Goal: Find specific page/section: Find specific page/section

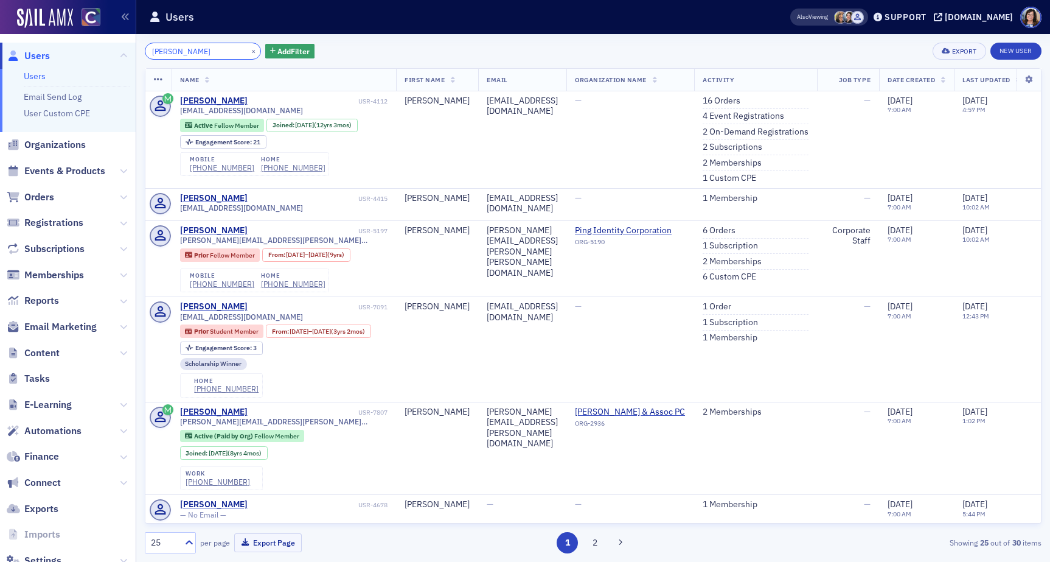
drag, startPoint x: 189, startPoint y: 49, endPoint x: 131, endPoint y: 47, distance: 57.2
click at [131, 47] on div "Users Users Email Send Log User Custom CPE Organizations Events & Products Orde…" at bounding box center [525, 281] width 1050 height 562
paste input "9703199897"
type input "9703199897"
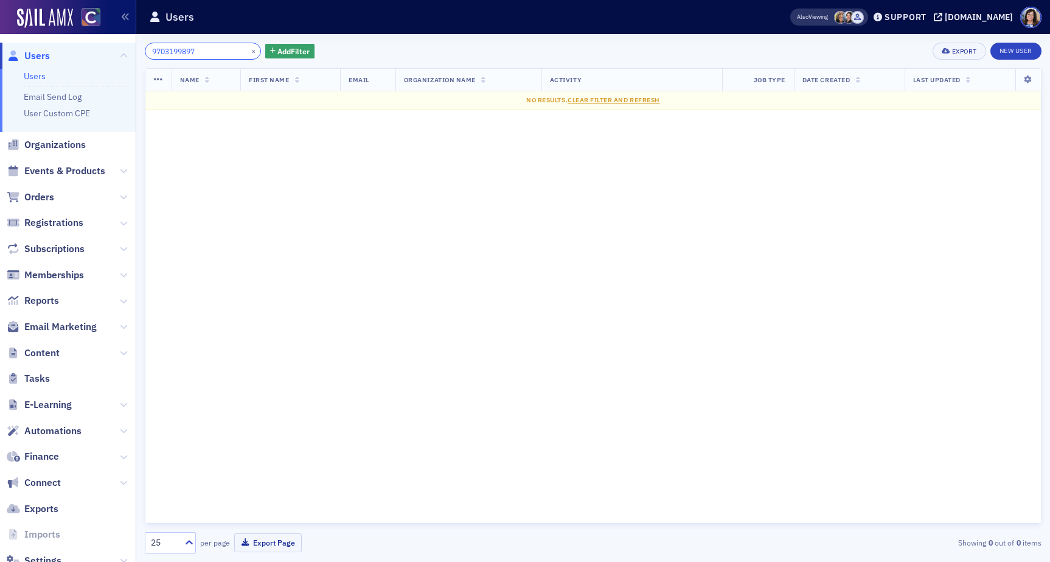
drag, startPoint x: 165, startPoint y: 49, endPoint x: 114, endPoint y: 51, distance: 51.1
click at [114, 51] on div "Users Users Email Send Log User Custom CPE Organizations Events & Products Orde…" at bounding box center [525, 281] width 1050 height 562
click at [158, 53] on input "kasana" at bounding box center [203, 51] width 116 height 17
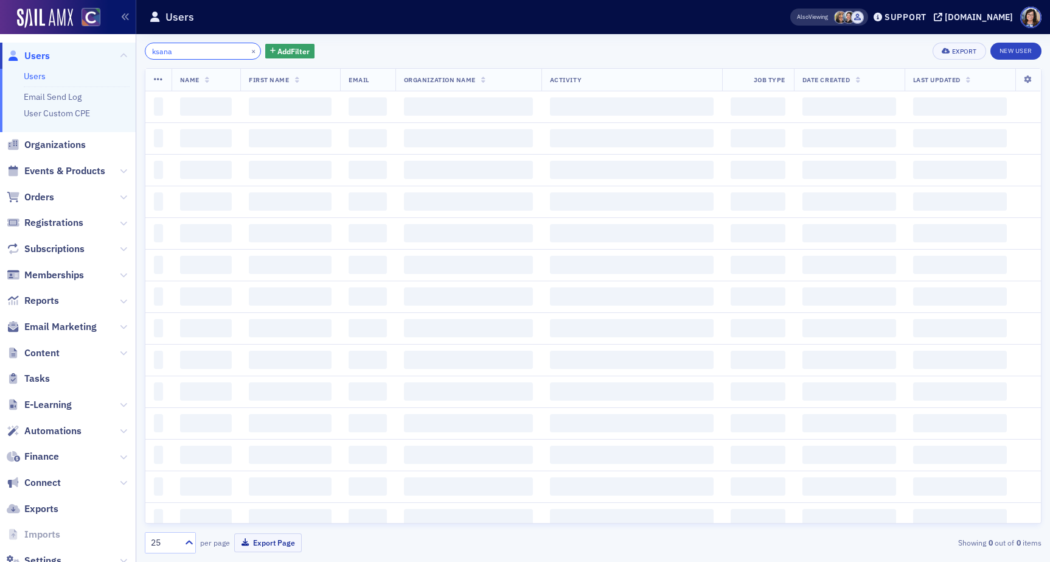
type input "ksana"
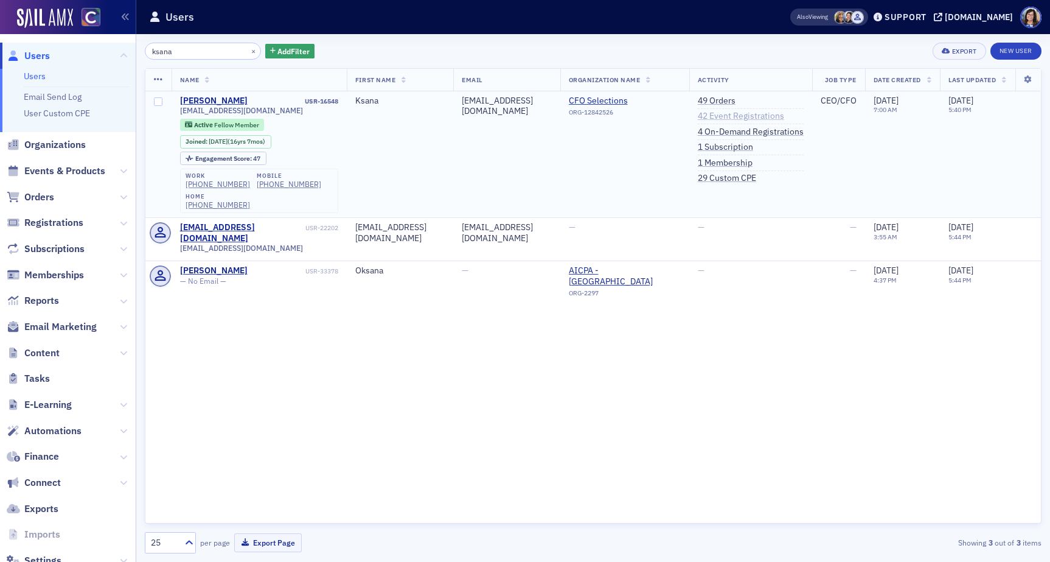
click at [745, 114] on link "42 Event Registrations" at bounding box center [741, 116] width 86 height 11
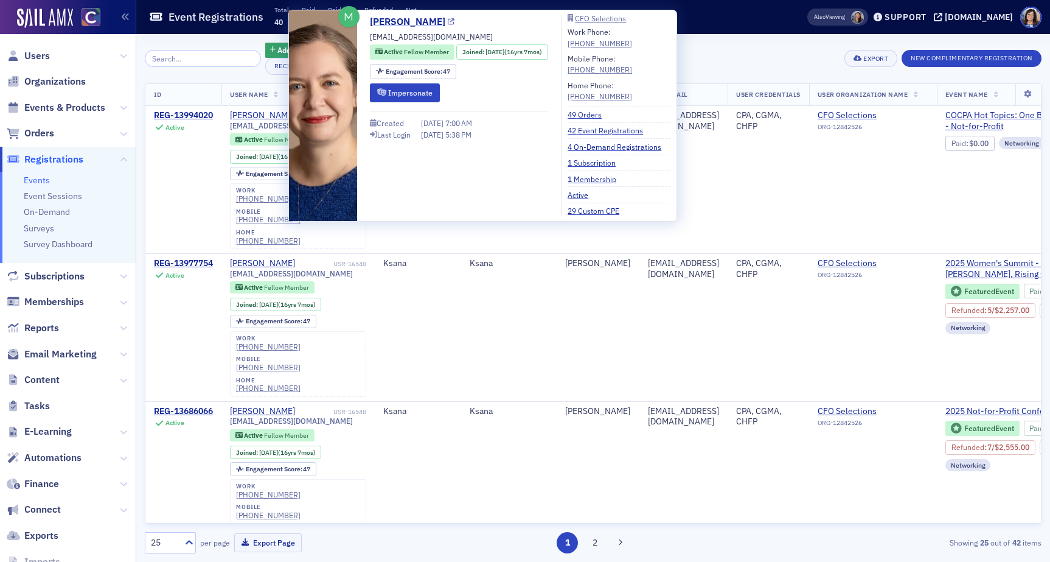
click at [448, 20] on icon at bounding box center [451, 22] width 7 height 7
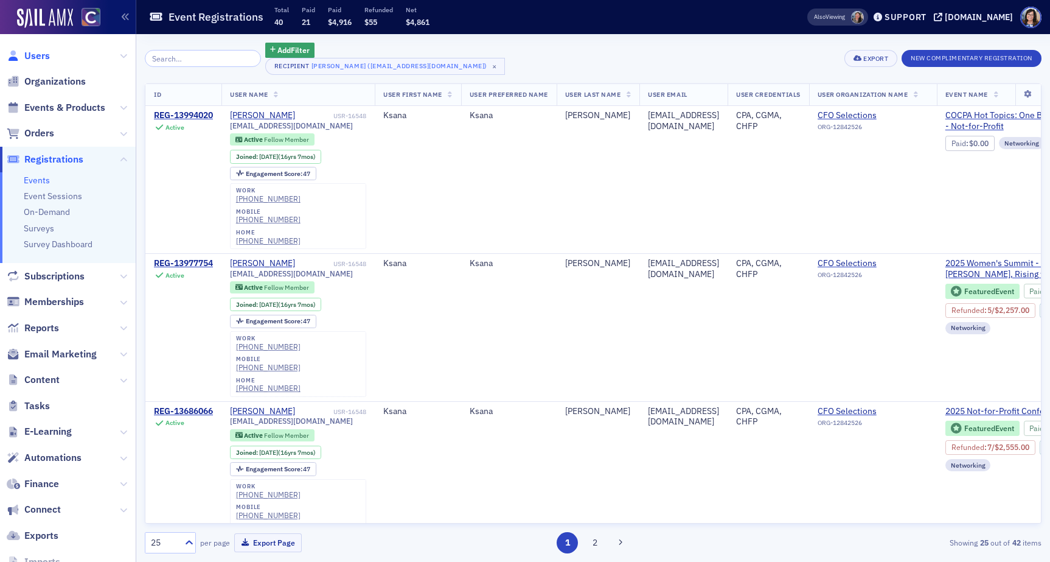
click at [36, 51] on span "Users" at bounding box center [37, 55] width 26 height 13
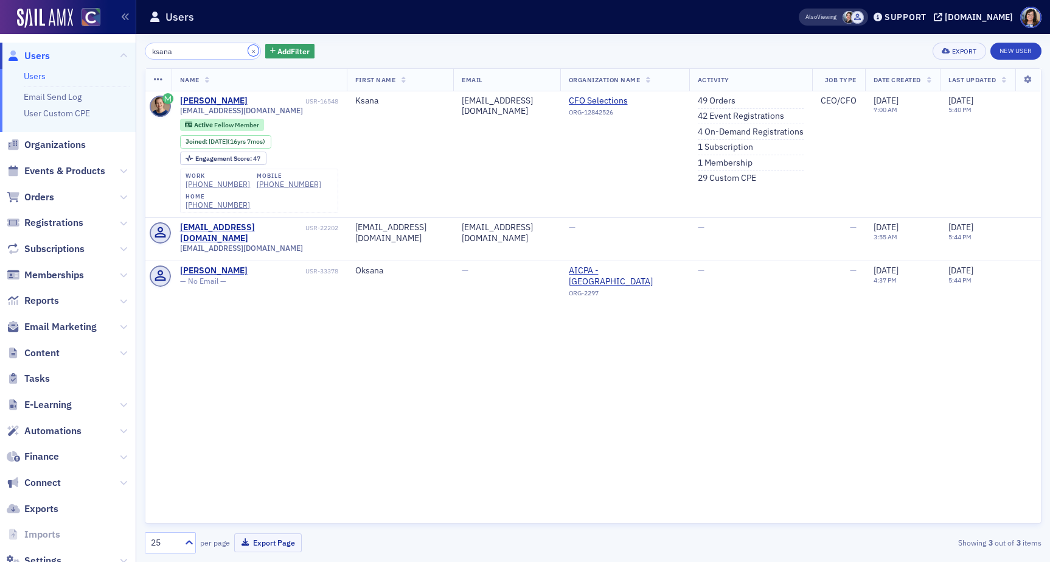
drag, startPoint x: 239, startPoint y: 52, endPoint x: 231, endPoint y: 53, distance: 8.6
click at [248, 52] on button "×" at bounding box center [253, 50] width 11 height 11
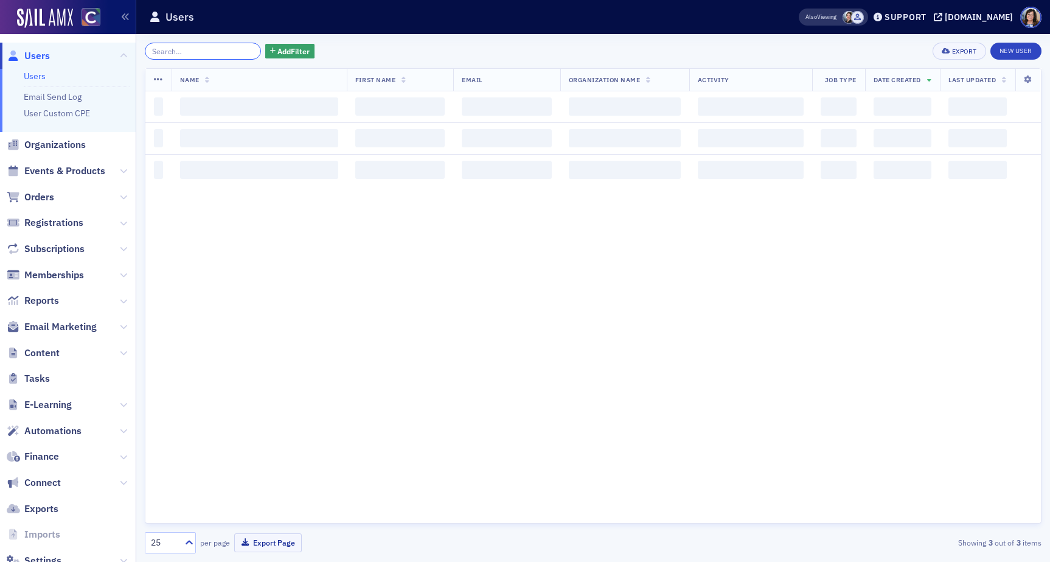
click at [213, 54] on input "search" at bounding box center [203, 51] width 116 height 17
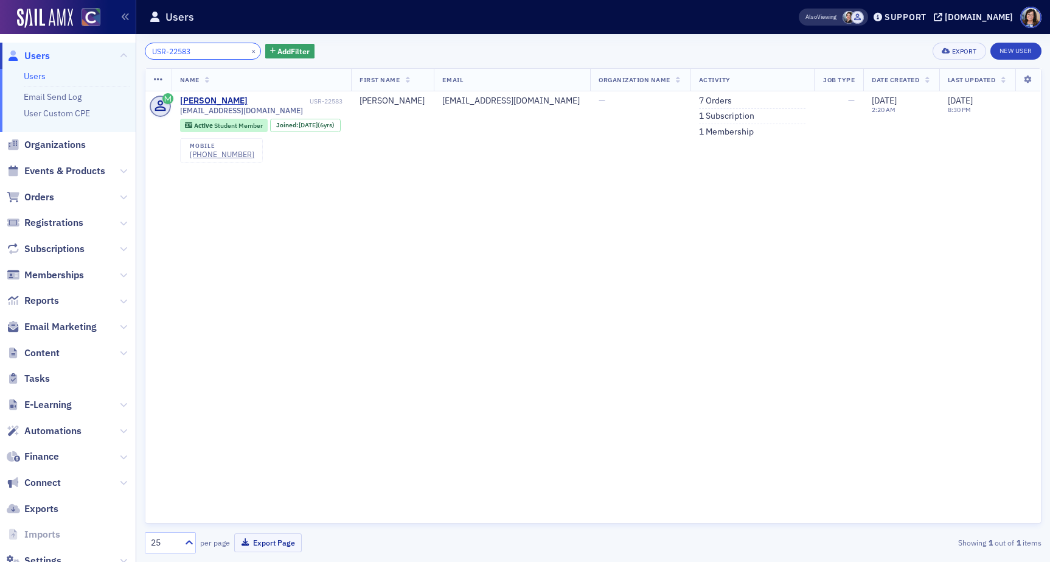
type input "USR-22583"
click at [699, 116] on link "1 Subscription" at bounding box center [726, 116] width 55 height 11
click at [699, 100] on link "7 Orders" at bounding box center [715, 101] width 33 height 11
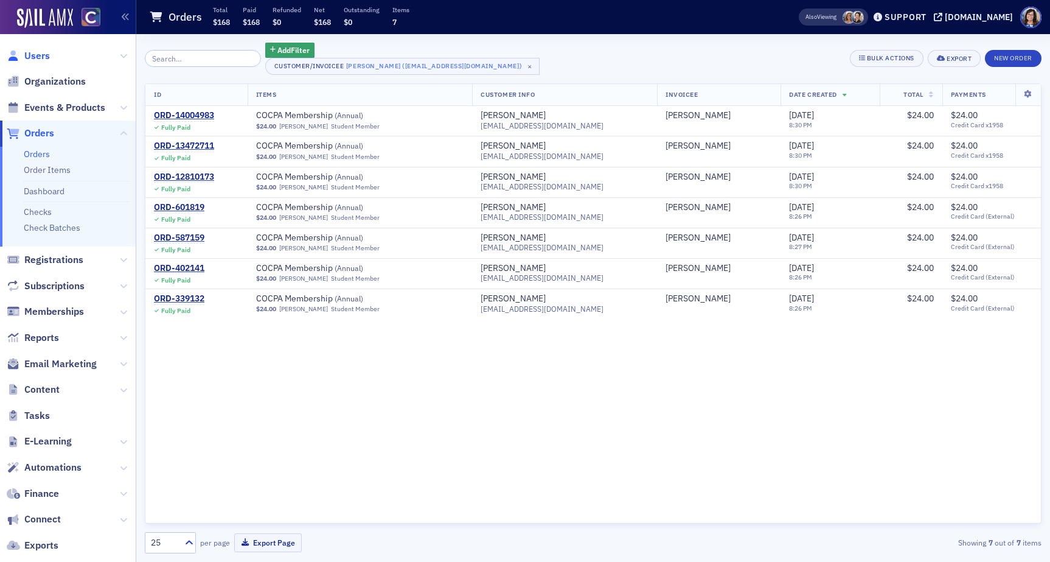
click at [34, 51] on span "Users" at bounding box center [37, 55] width 26 height 13
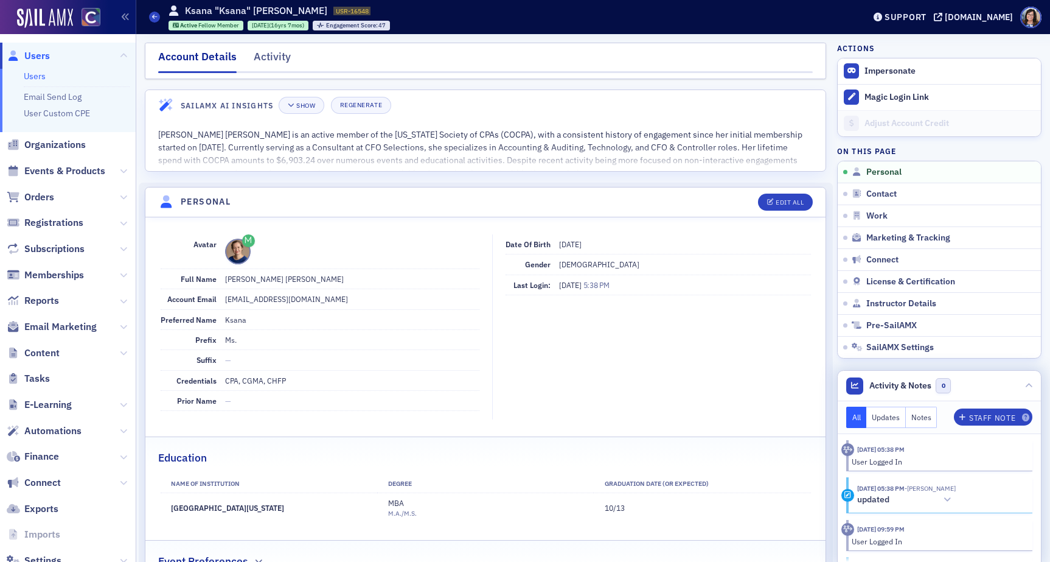
click at [921, 414] on button "Notes" at bounding box center [922, 416] width 32 height 21
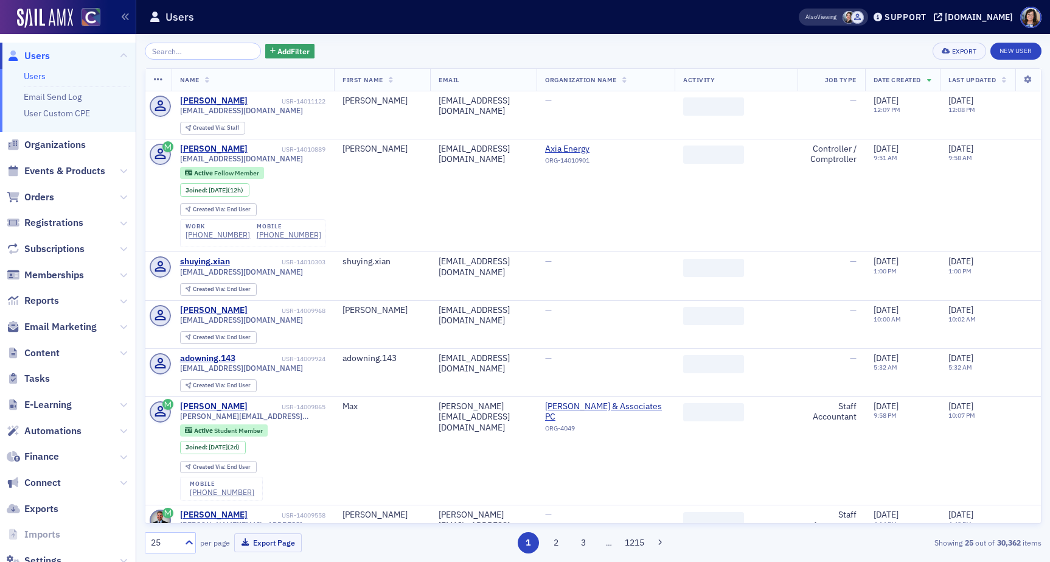
click at [173, 52] on input "search" at bounding box center [203, 51] width 116 height 17
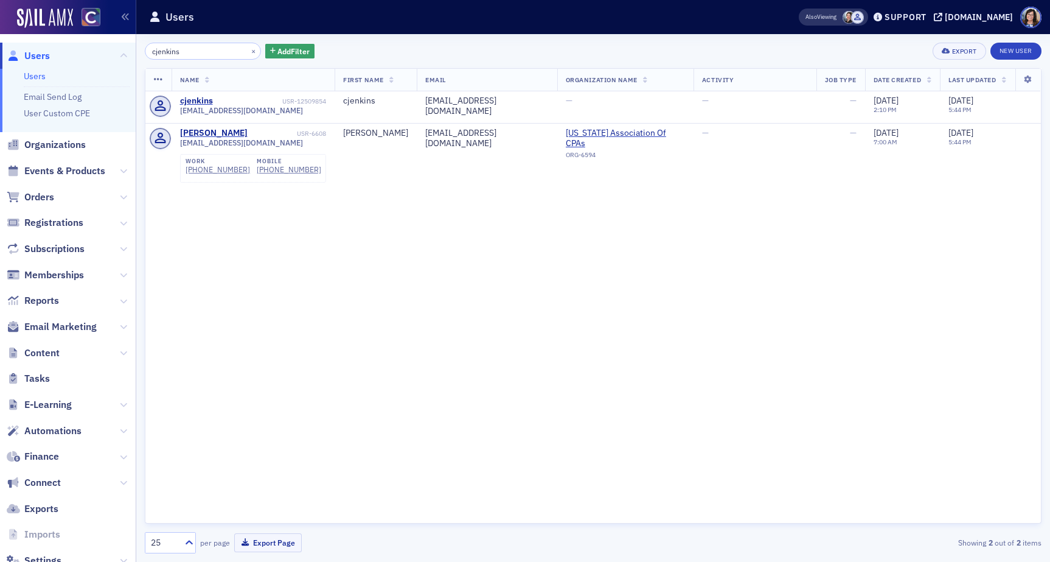
type input "cjenkins"
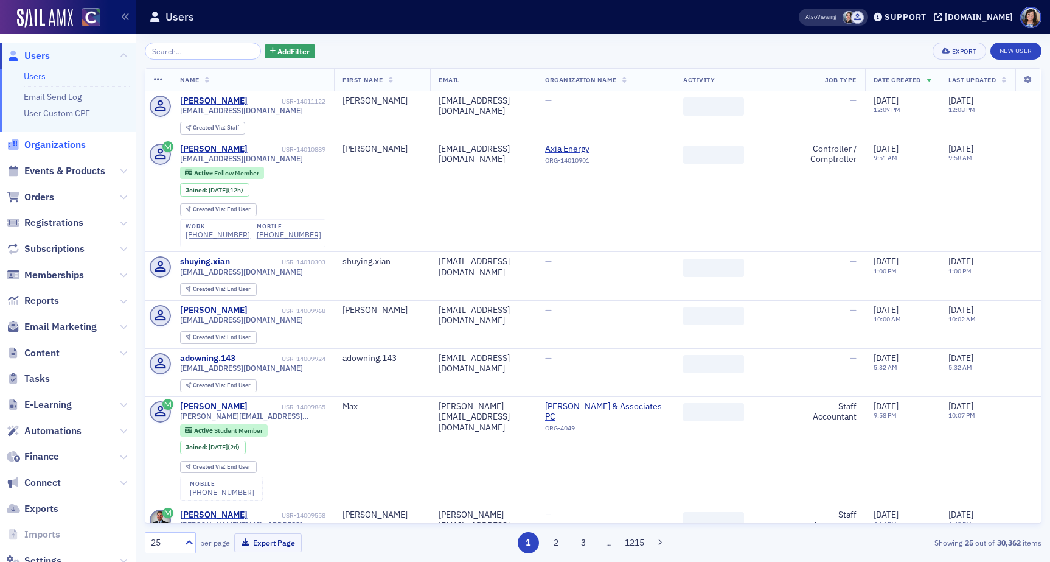
click at [51, 147] on span "Organizations" at bounding box center [54, 144] width 61 height 13
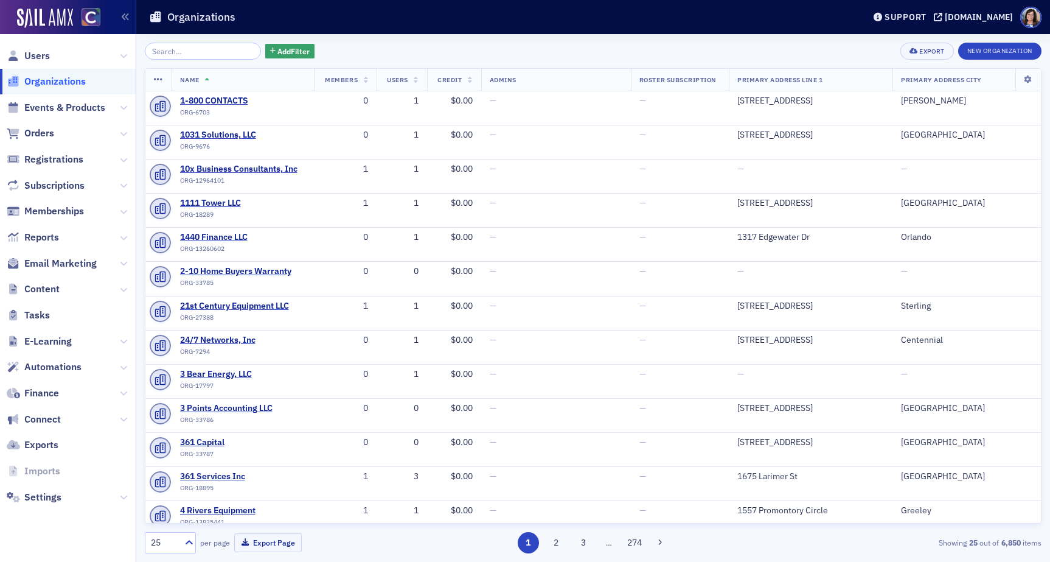
click at [176, 52] on input "search" at bounding box center [203, 51] width 116 height 17
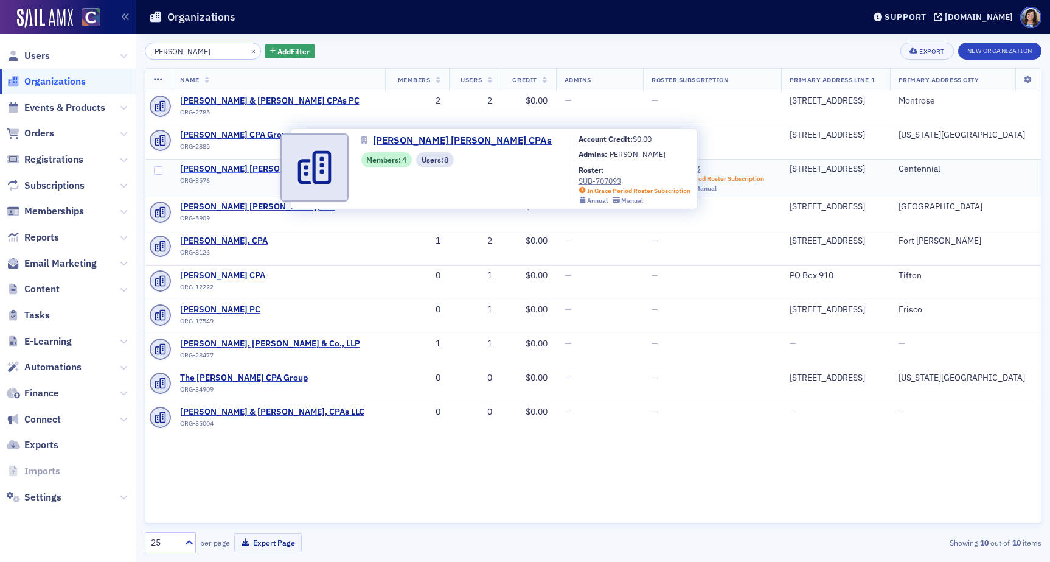
type input "watson"
click at [203, 168] on span "Watson Coon Ryan CPAs" at bounding box center [259, 169] width 159 height 11
select select "US"
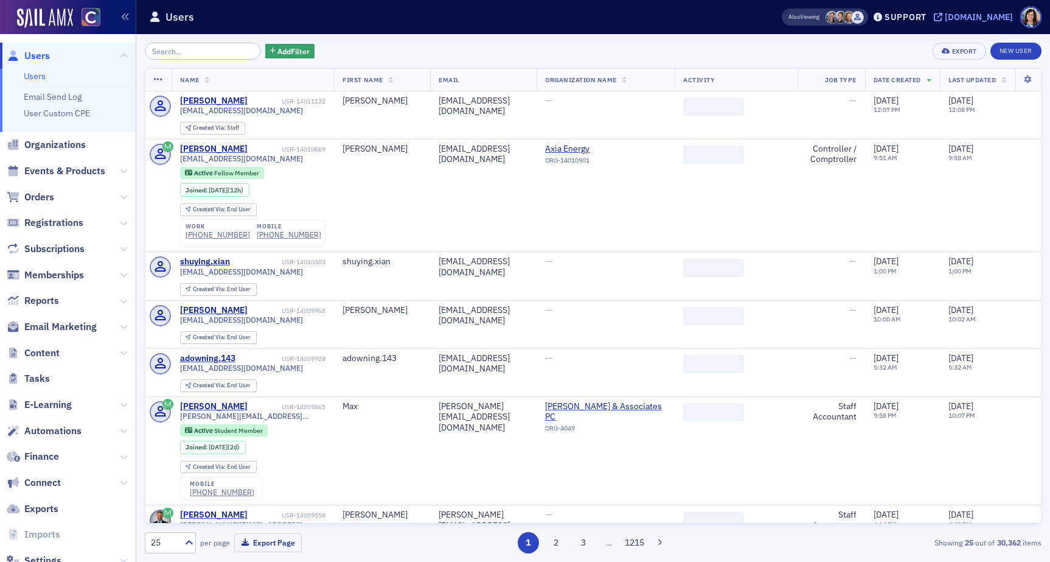
click at [942, 18] on icon at bounding box center [938, 17] width 9 height 9
